Goal: Find specific page/section: Find specific page/section

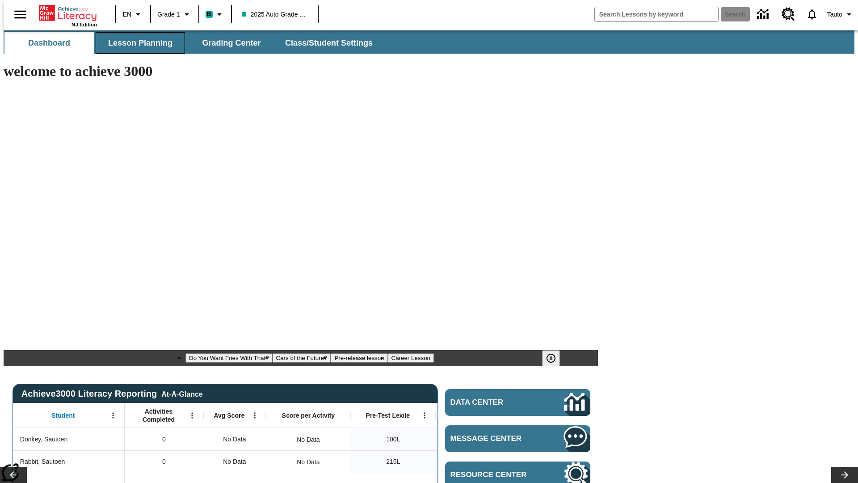
click at [137, 43] on span "Lesson Planning" at bounding box center [140, 43] width 64 height 10
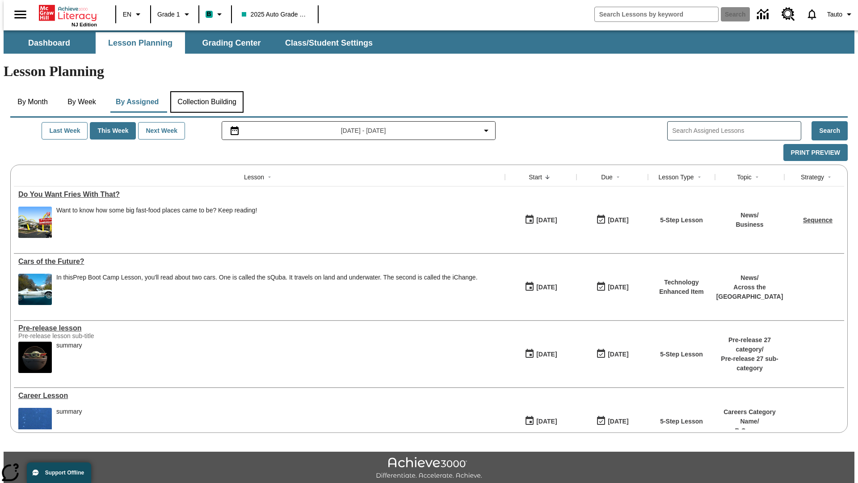
click at [206, 91] on button "Collection Building" at bounding box center [206, 101] width 73 height 21
